Goal: Obtain resource: Obtain resource

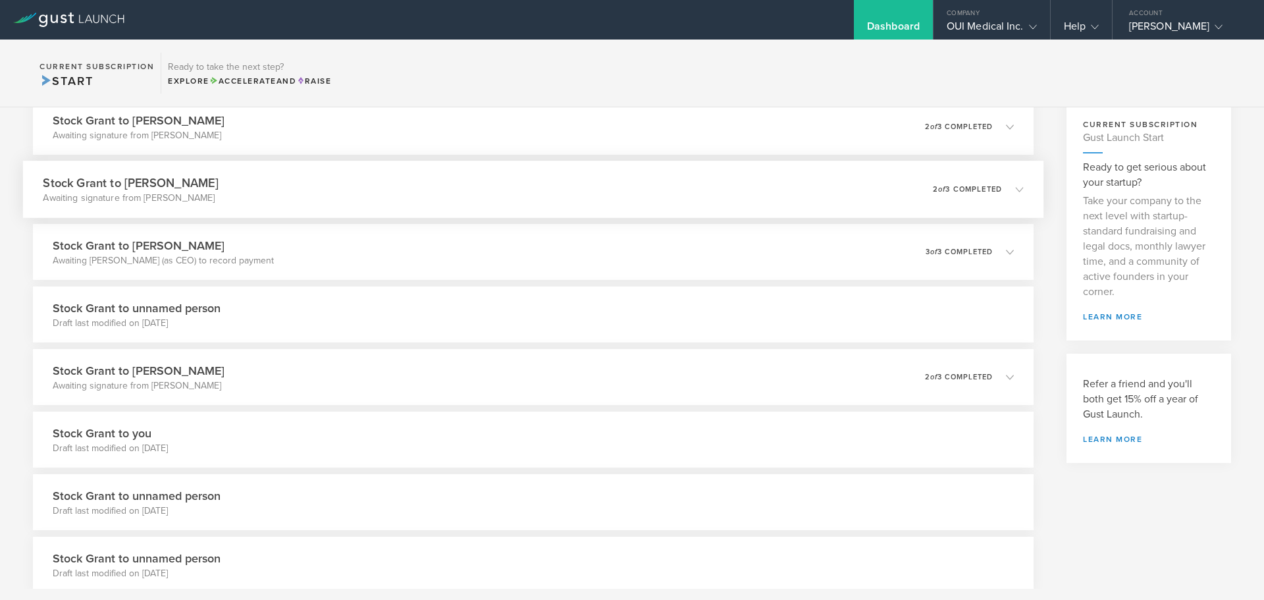
scroll to position [132, 0]
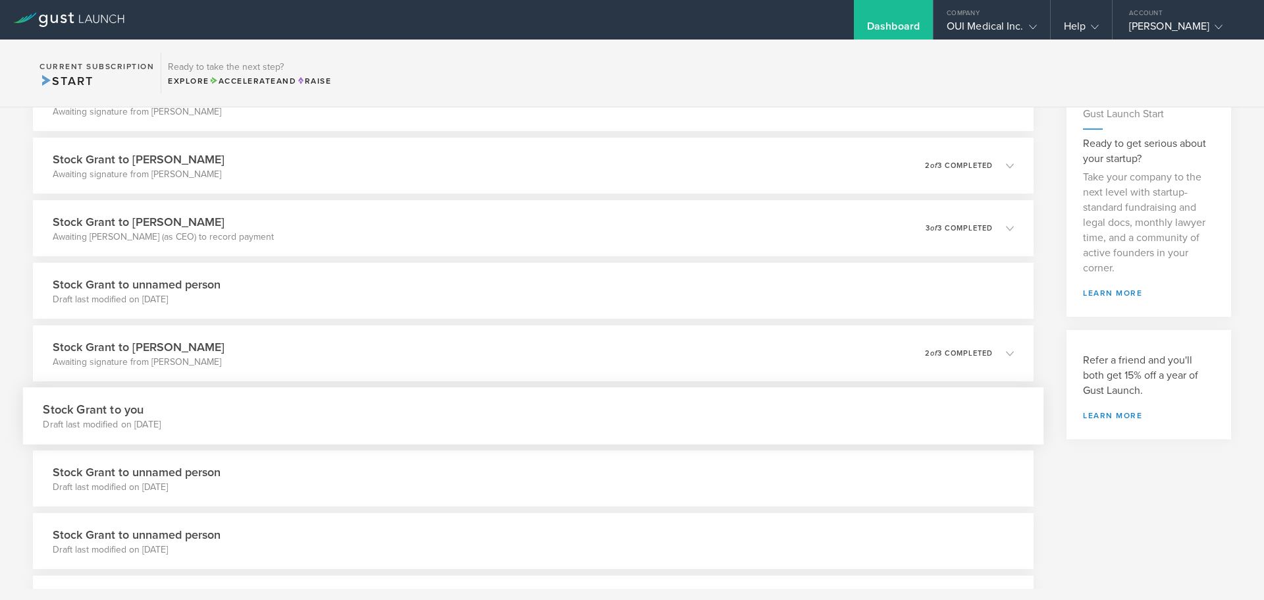
click at [304, 425] on div "Stock Grant to you Draft last modified on [DATE]" at bounding box center [533, 415] width 1020 height 57
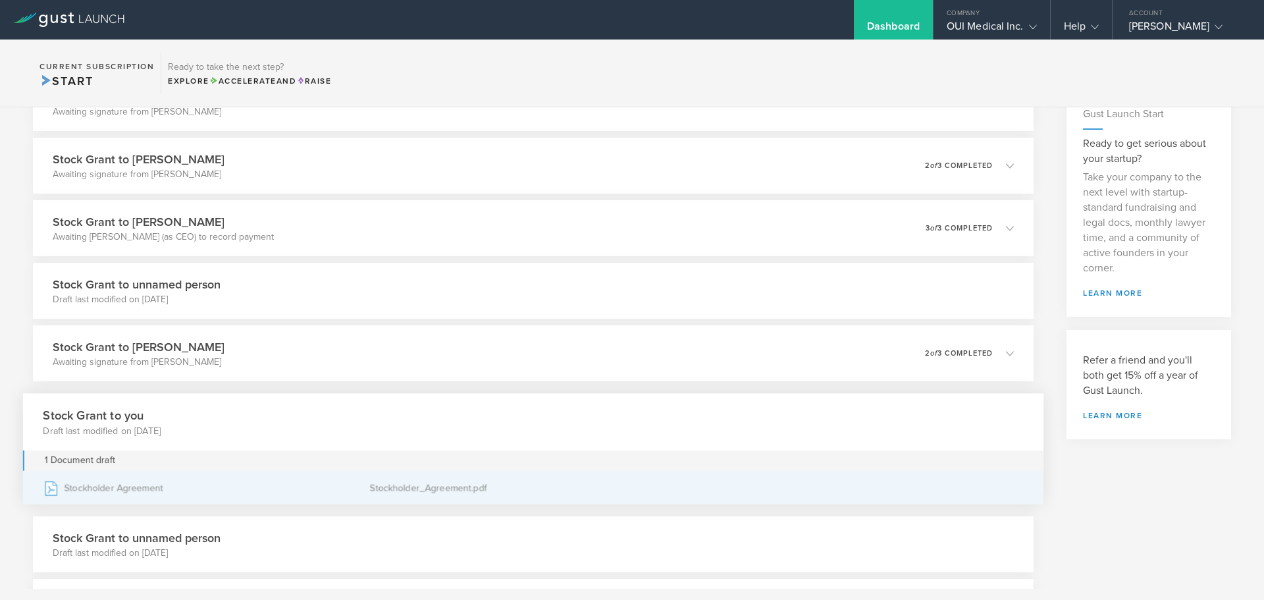
click at [138, 483] on div "Stockholder Agreement" at bounding box center [206, 487] width 327 height 33
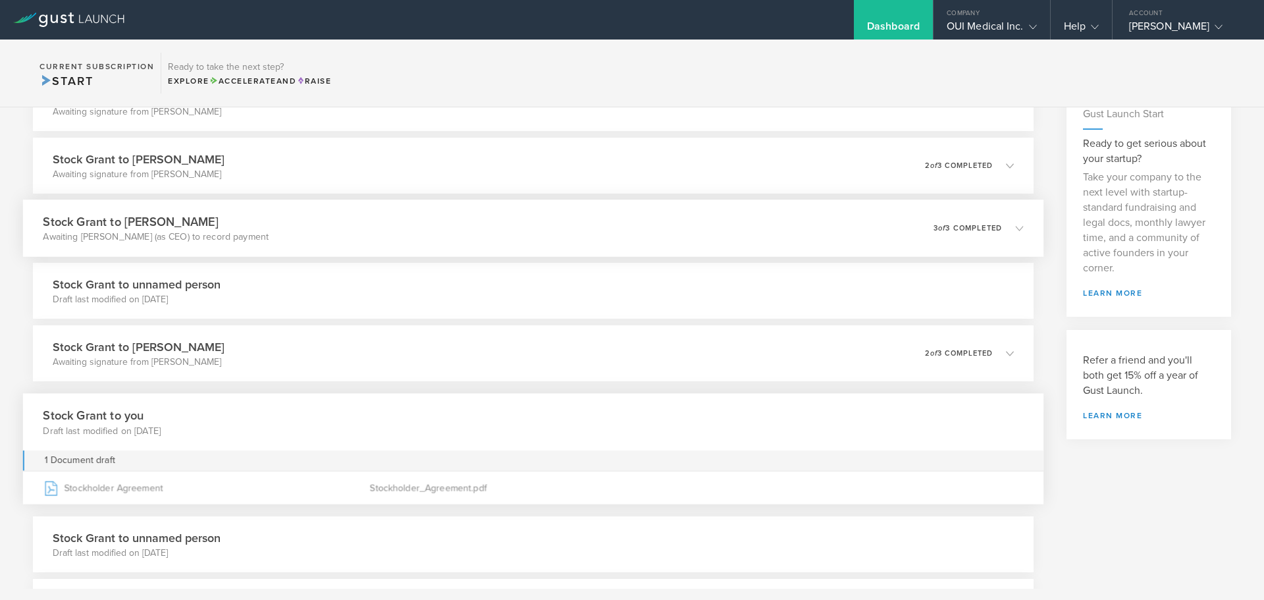
click at [240, 230] on p "Awaiting [PERSON_NAME] (as CEO) to record payment" at bounding box center [156, 236] width 226 height 13
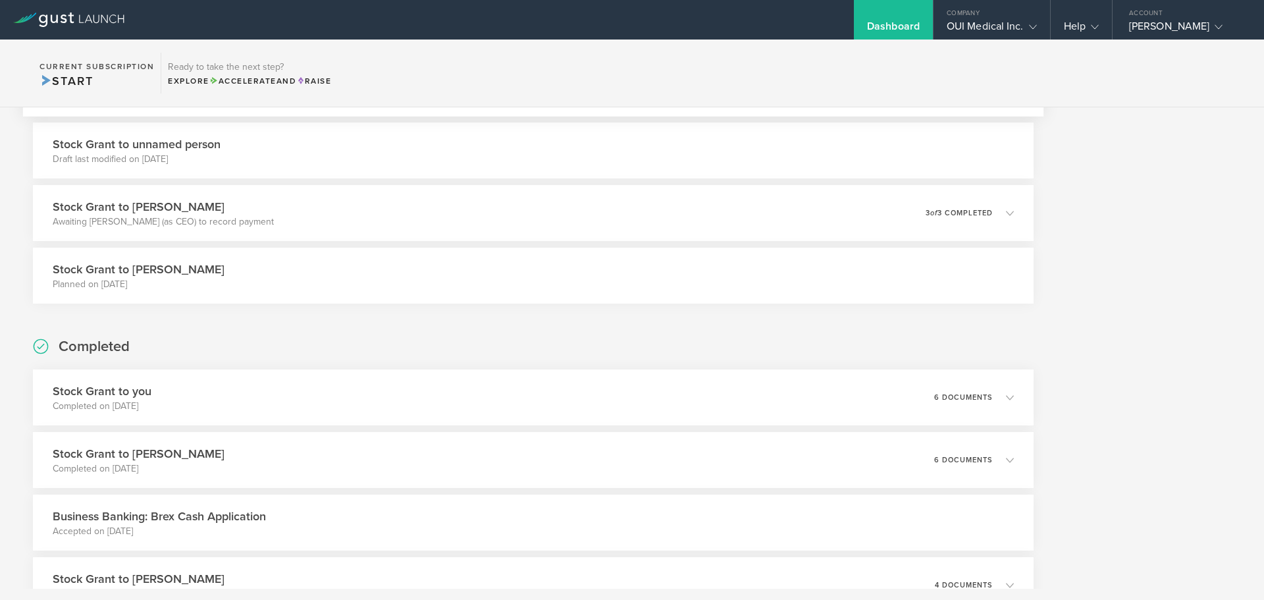
scroll to position [1514, 0]
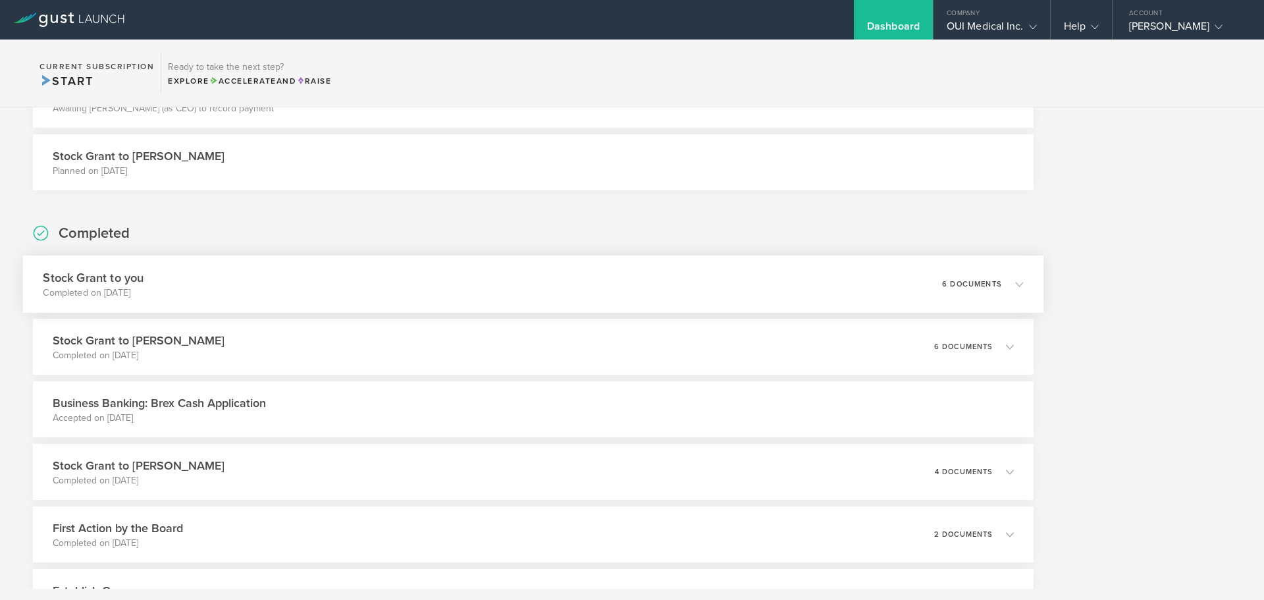
click at [339, 281] on div "Stock Grant to you Completed on [DATE] 6 documents" at bounding box center [533, 283] width 1020 height 57
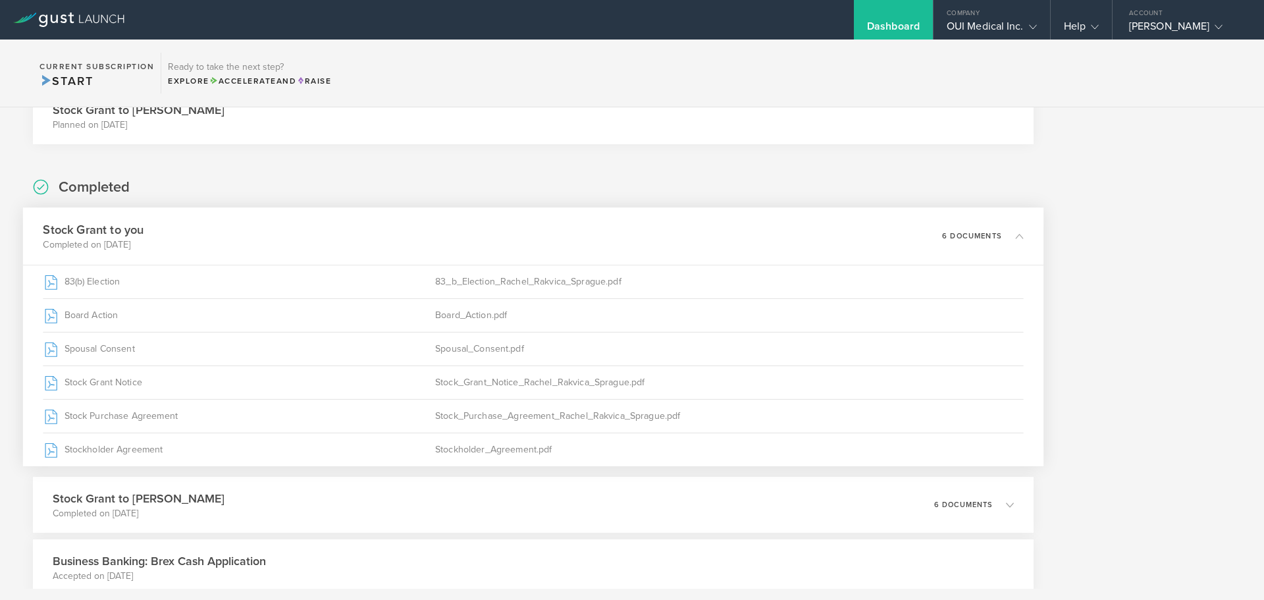
scroll to position [1264, 0]
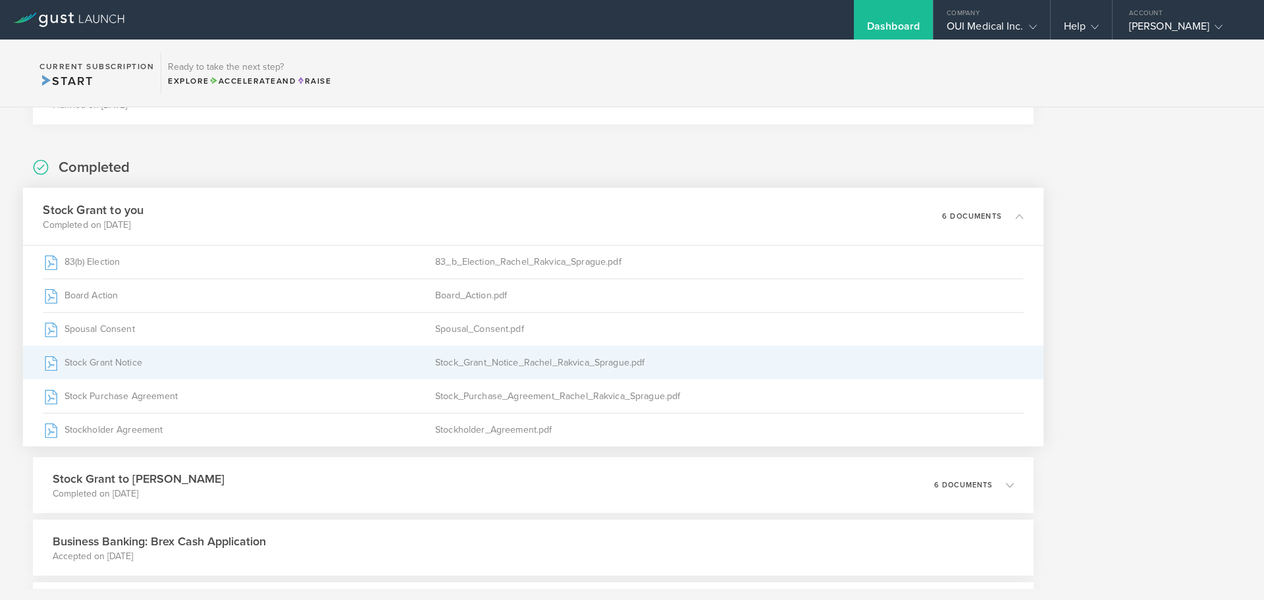
click at [117, 361] on div "Stock Grant Notice" at bounding box center [239, 362] width 392 height 33
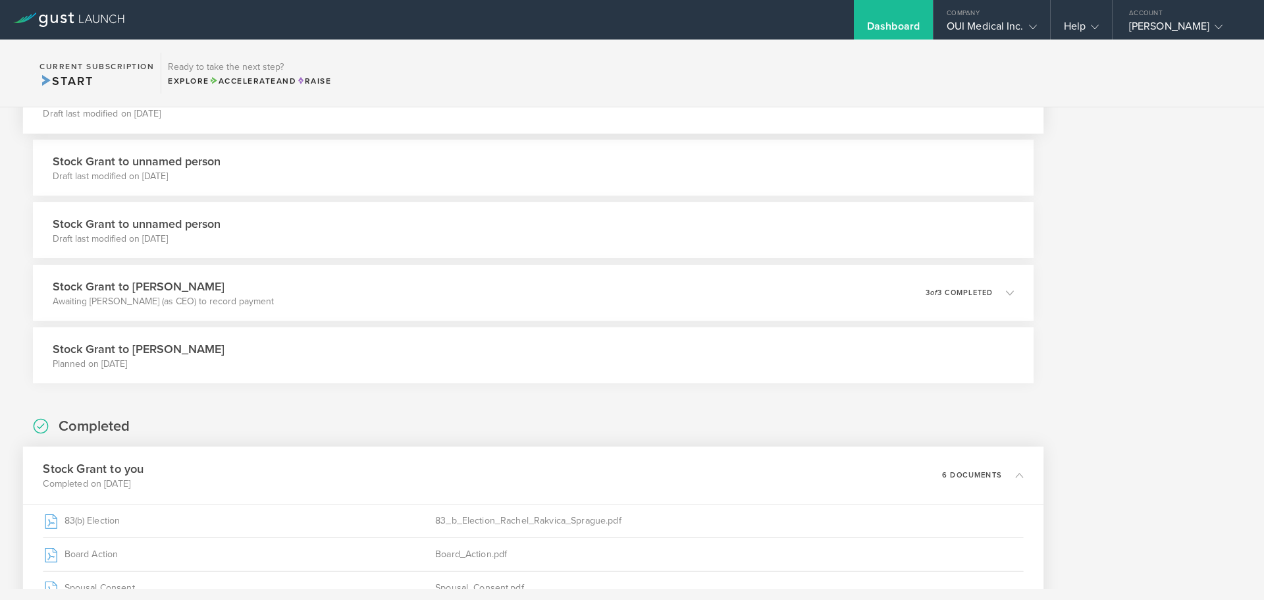
scroll to position [869, 0]
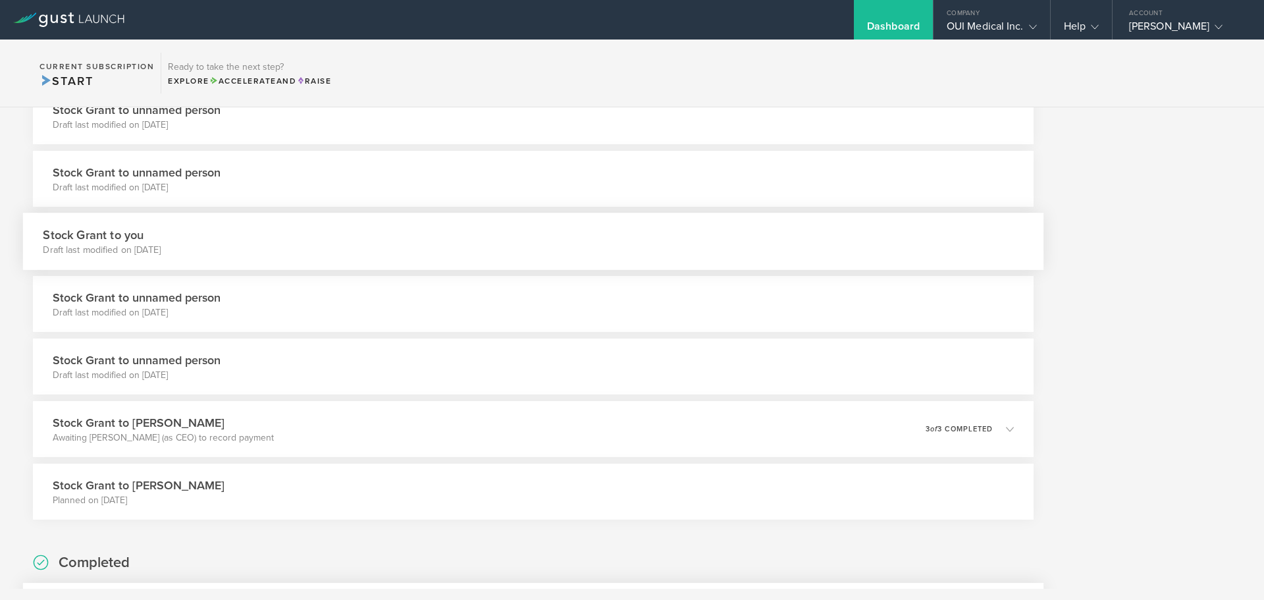
click at [999, 242] on div "Stock Grant to you Draft last modified on [DATE]" at bounding box center [533, 241] width 1020 height 57
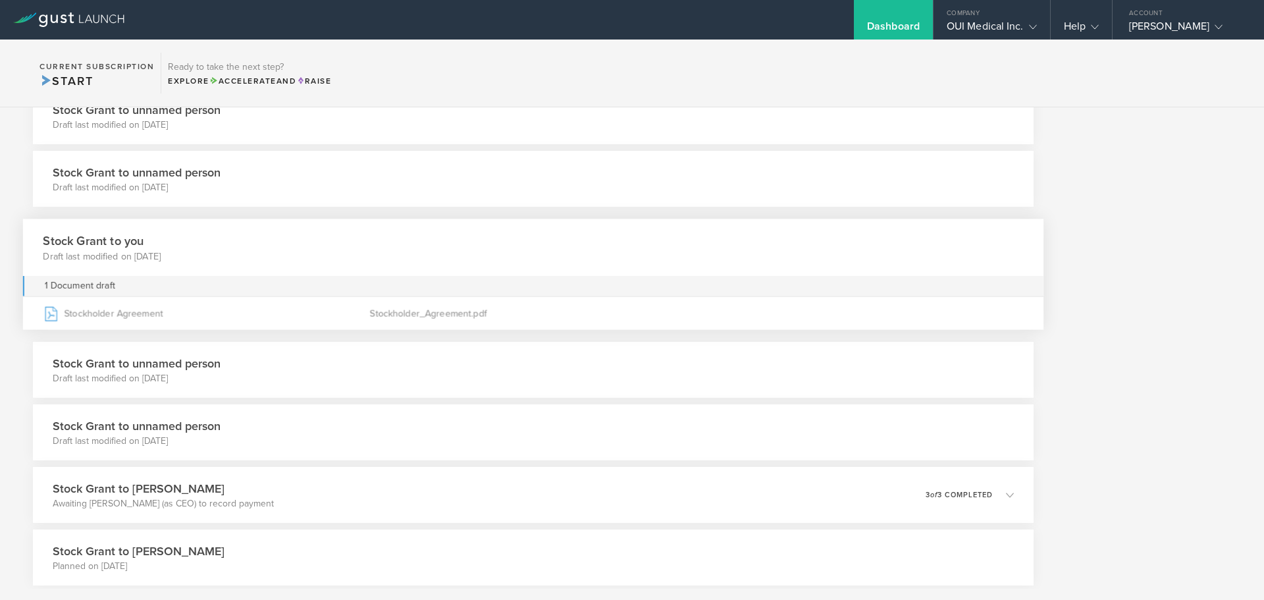
drag, startPoint x: 263, startPoint y: 248, endPoint x: 201, endPoint y: 251, distance: 62.6
click at [201, 251] on div "Stock Grant to you Draft last modified on [DATE]" at bounding box center [533, 247] width 1020 height 57
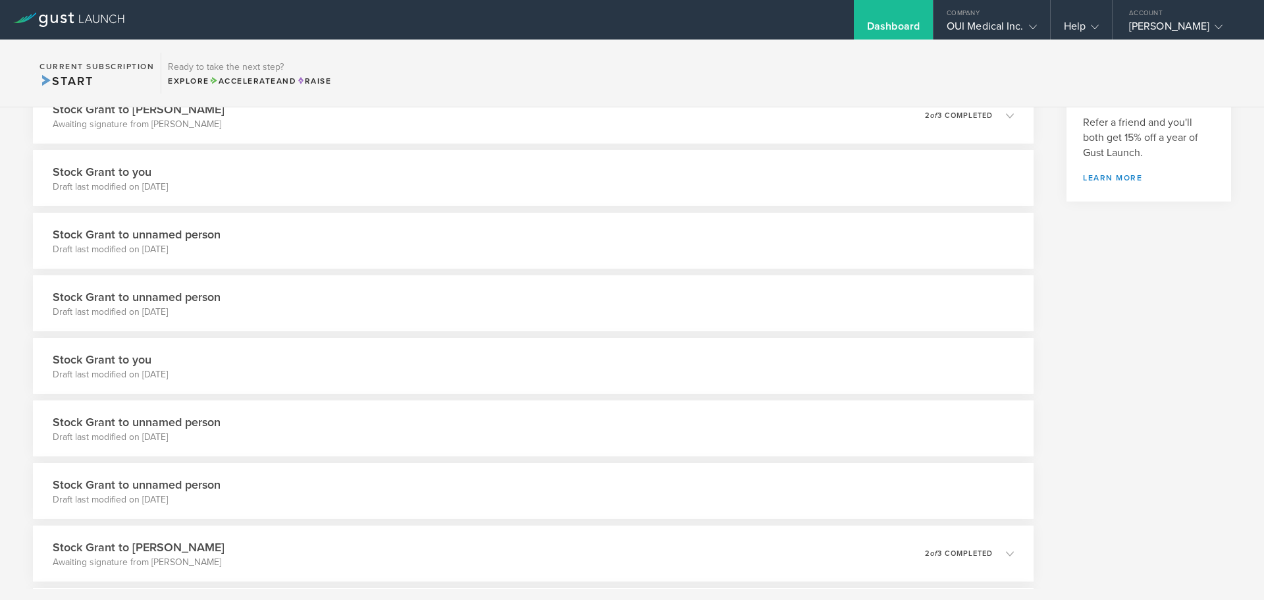
scroll to position [211, 0]
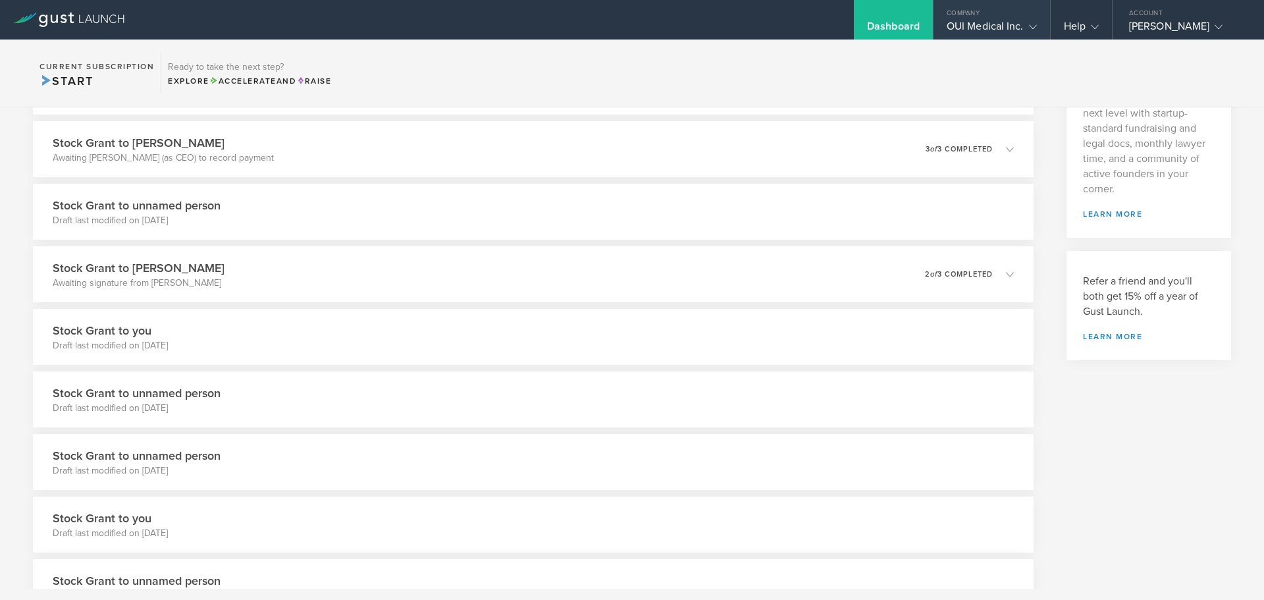
click at [992, 25] on div "OUI Medical Inc." at bounding box center [992, 30] width 90 height 20
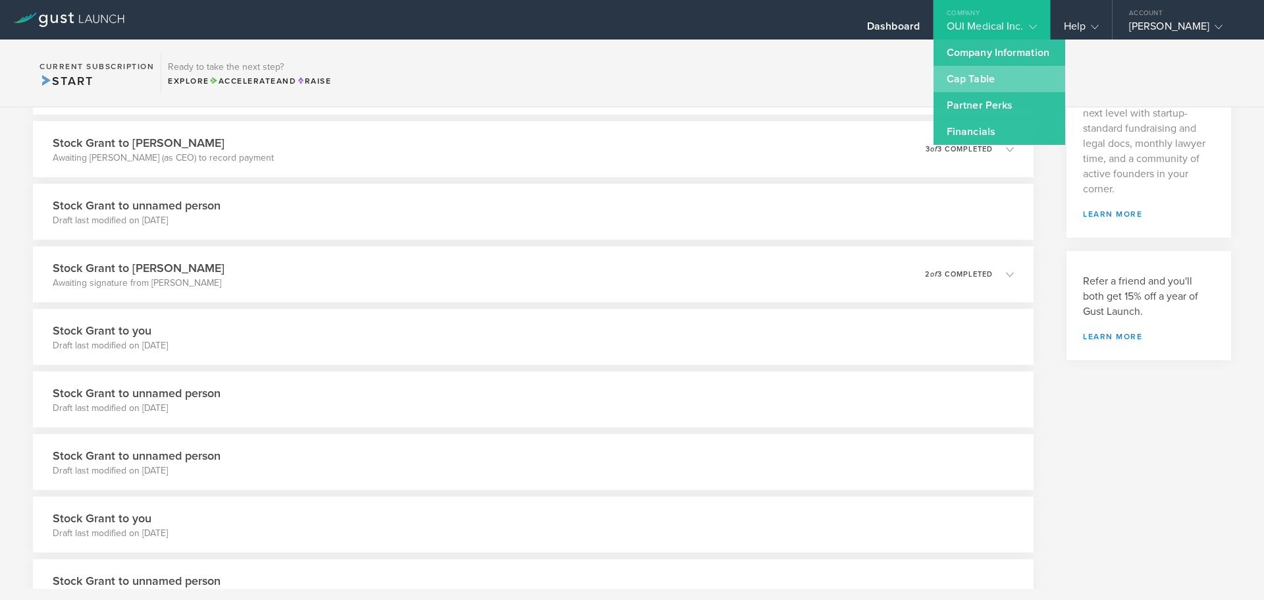
click at [964, 74] on link "Cap Table" at bounding box center [1000, 79] width 132 height 26
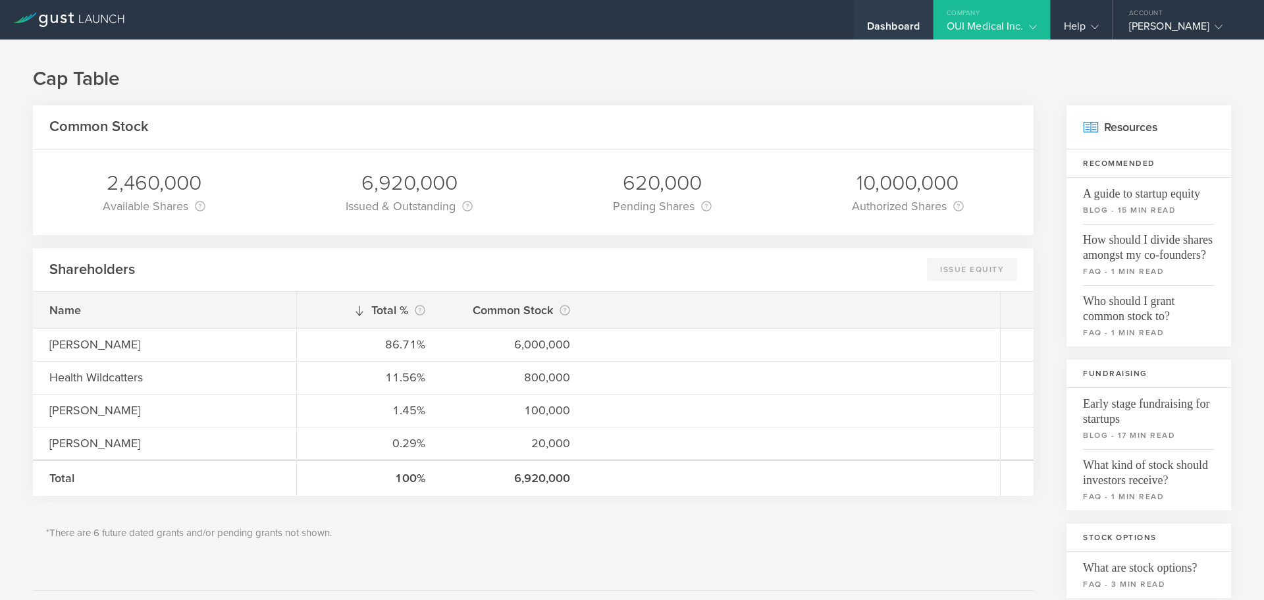
click at [878, 23] on div "Dashboard" at bounding box center [893, 30] width 53 height 20
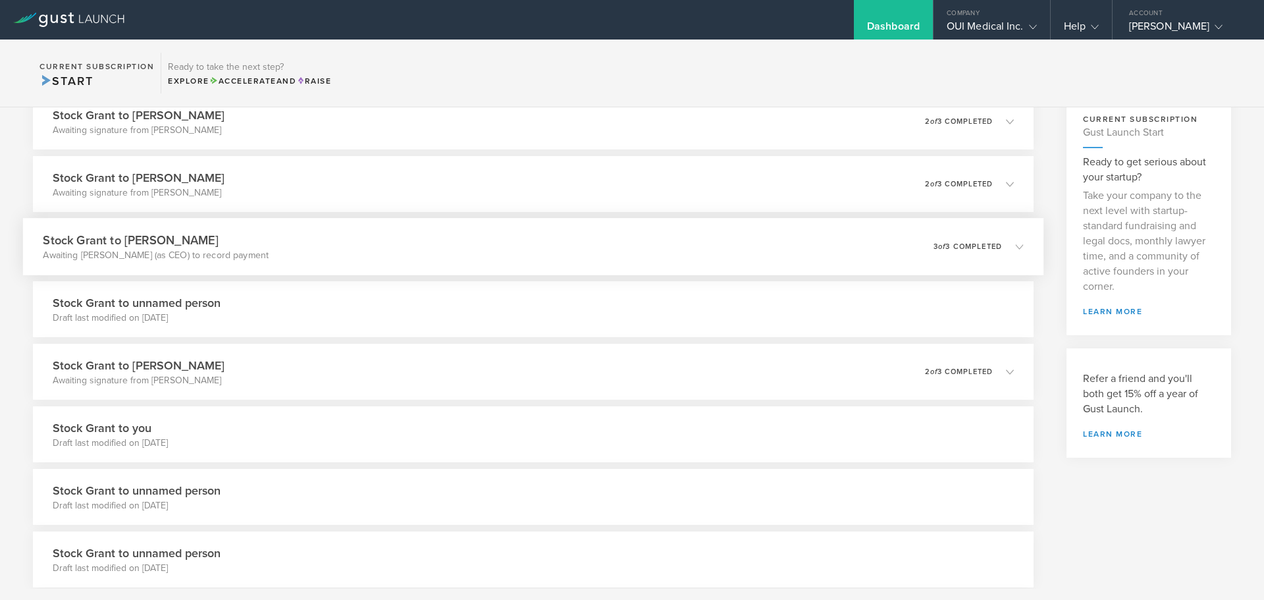
scroll to position [132, 0]
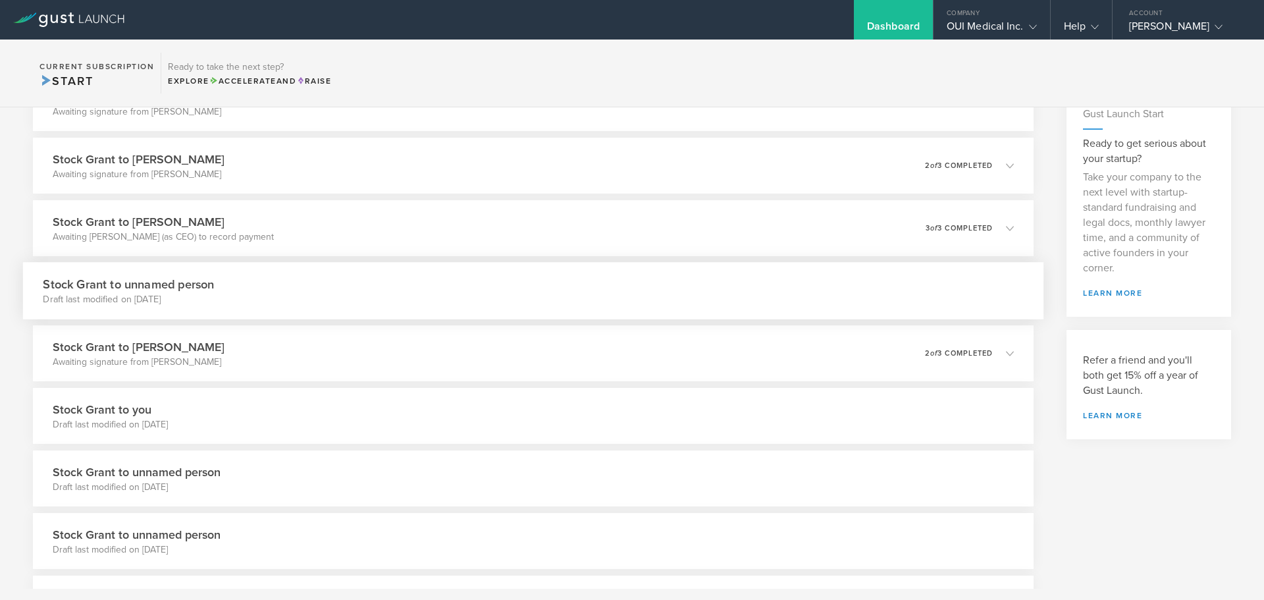
click at [1007, 289] on div "Stock Grant to unnamed person Draft last modified on [DATE]" at bounding box center [533, 290] width 1020 height 57
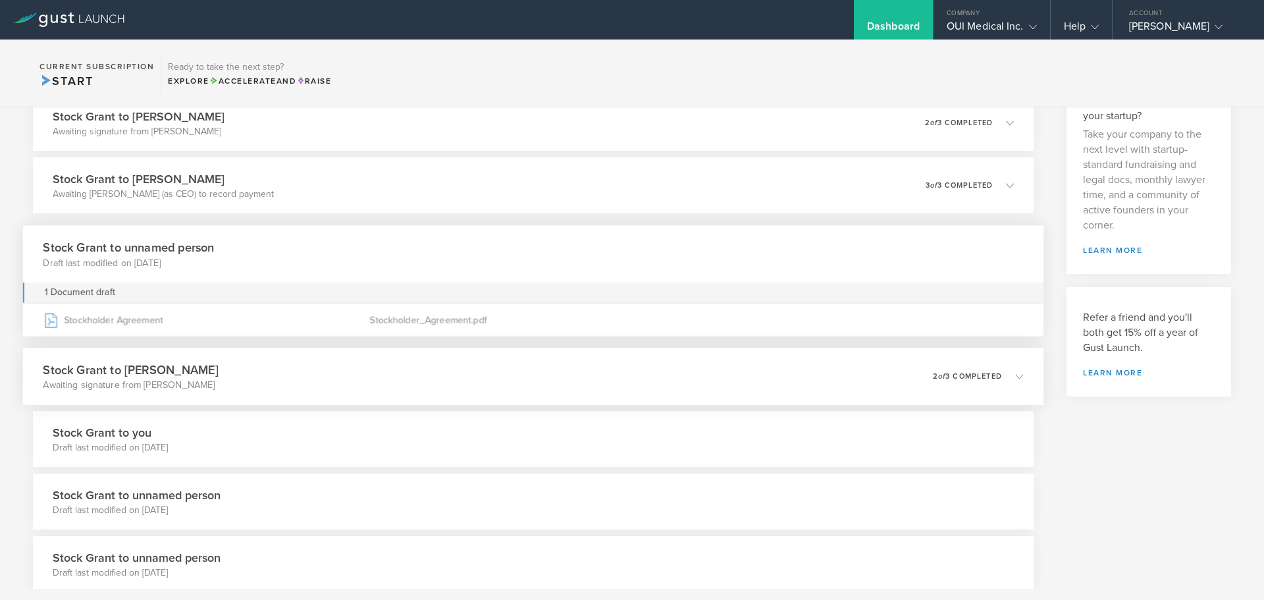
scroll to position [198, 0]
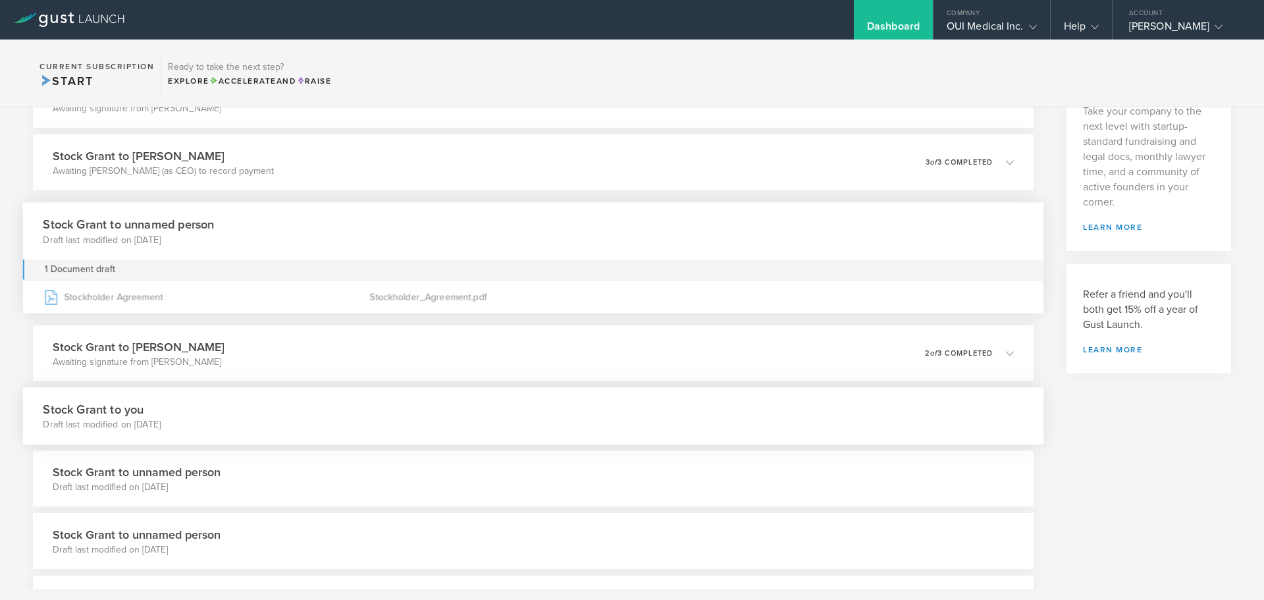
click at [462, 399] on div "Stock Grant to you Draft last modified on [DATE]" at bounding box center [533, 415] width 1020 height 57
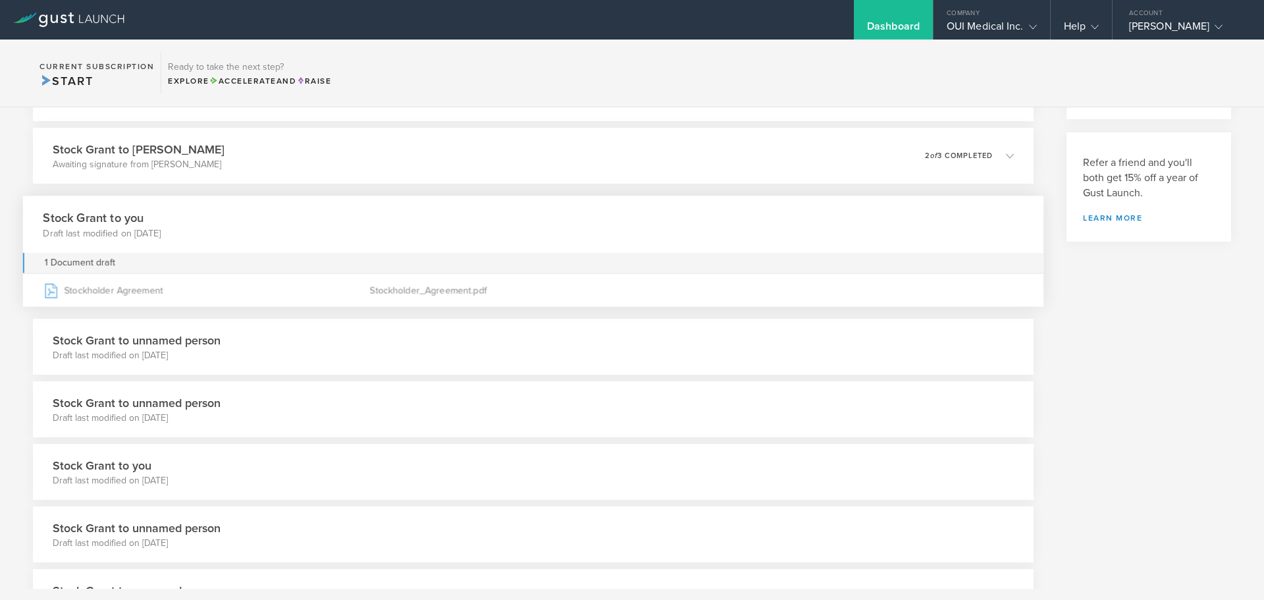
scroll to position [0, 0]
